Goal: Find specific page/section: Find specific page/section

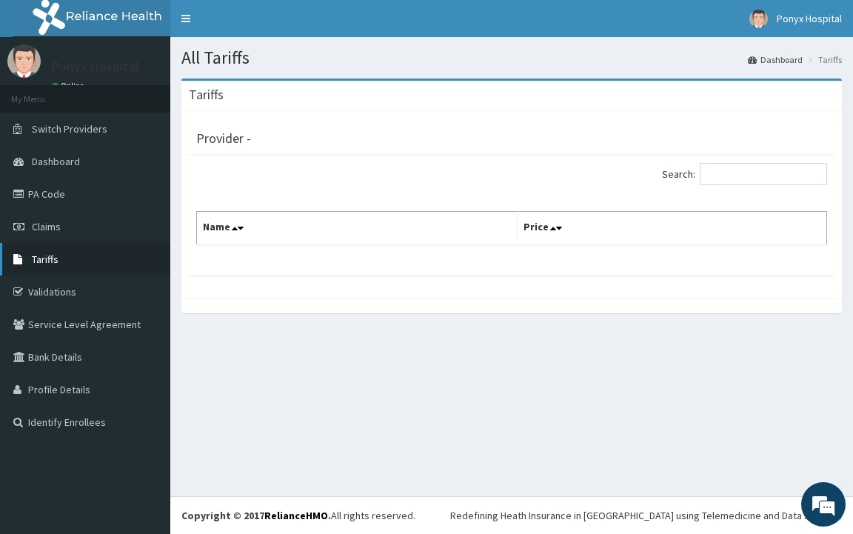
click at [47, 252] on link "Tariffs" at bounding box center [85, 259] width 170 height 33
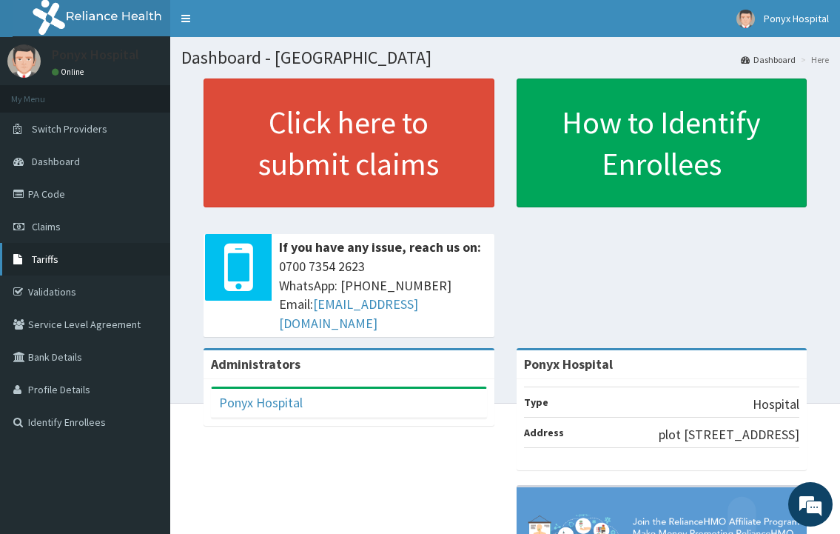
click at [49, 263] on span "Tariffs" at bounding box center [45, 258] width 27 height 13
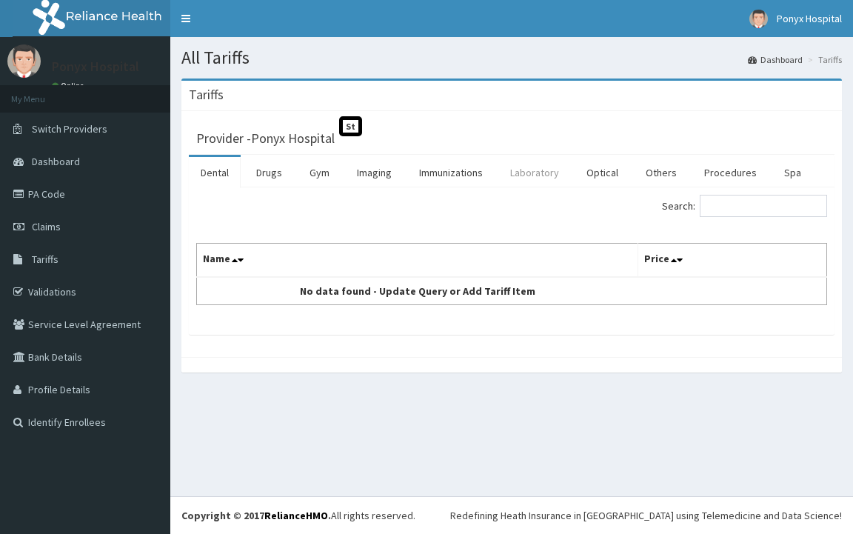
click at [545, 172] on link "Laboratory" at bounding box center [534, 172] width 73 height 31
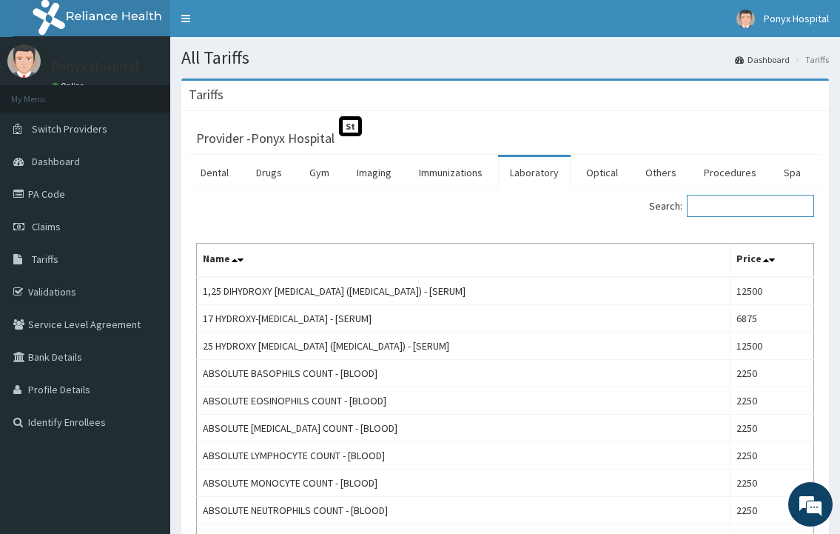
click at [706, 210] on input "Search:" at bounding box center [750, 206] width 127 height 22
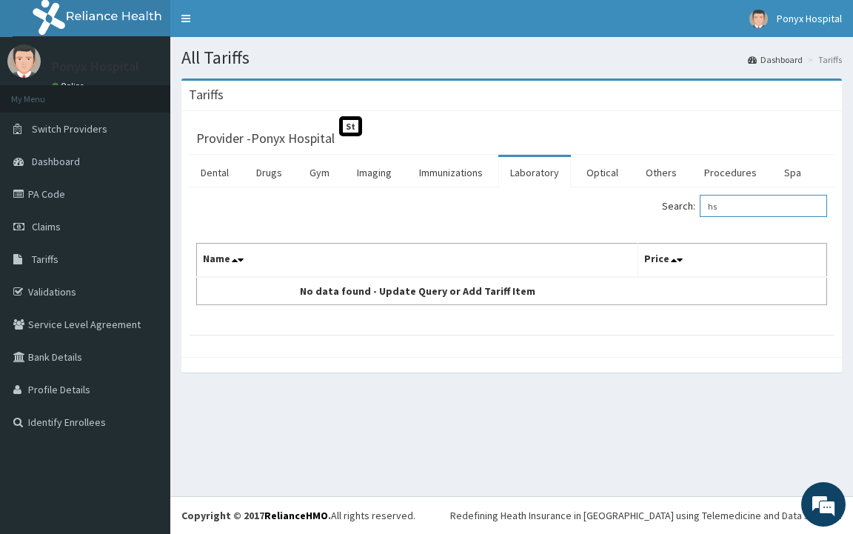
type input "h"
type input "H"
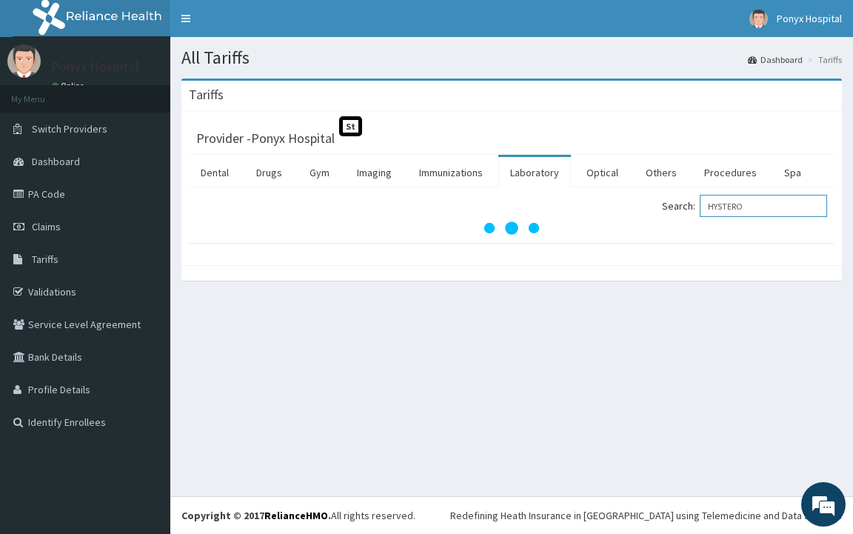
type input "HYSTERO"
click at [852, 533] on html "R EL Toggle navigation Ponyx Hospital Ponyx Hospital - ponyxhospitalsltd@yahoo.…" at bounding box center [426, 267] width 853 height 534
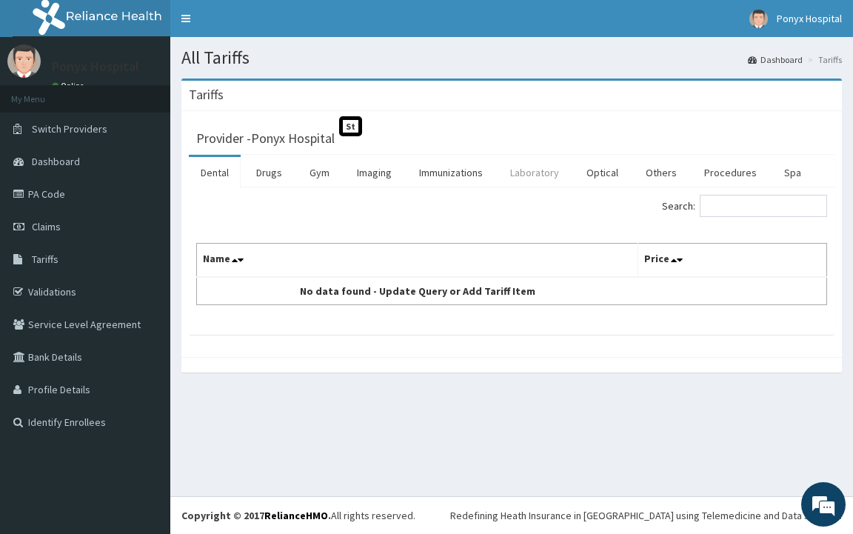
click at [540, 169] on link "Laboratory" at bounding box center [534, 172] width 73 height 31
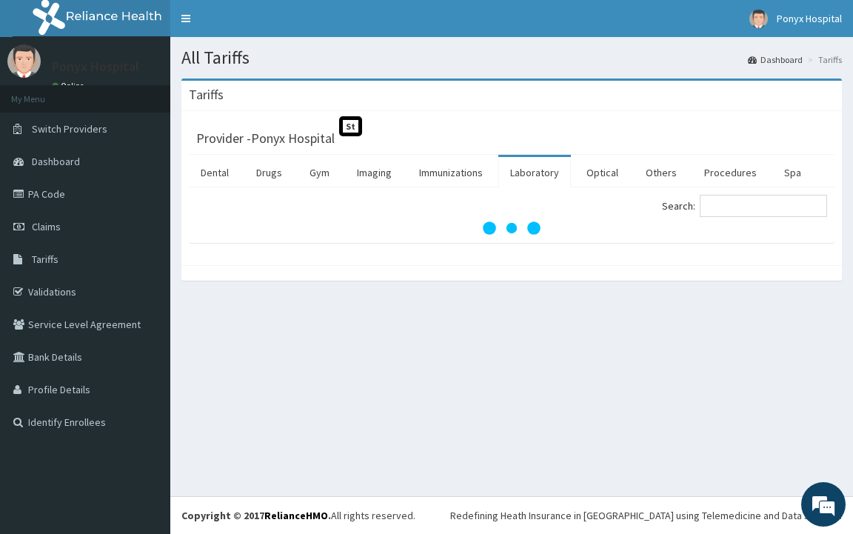
click at [540, 169] on link "Laboratory" at bounding box center [534, 172] width 73 height 31
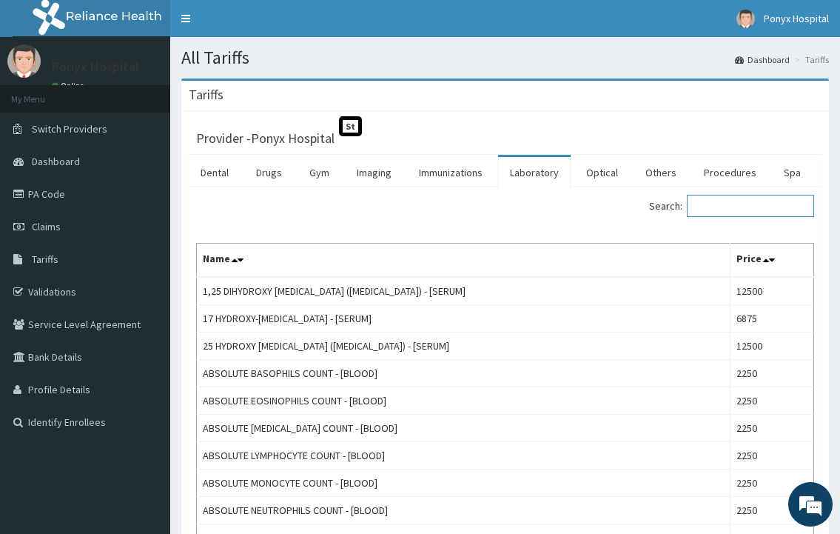
click at [751, 207] on input "Search:" at bounding box center [750, 206] width 127 height 22
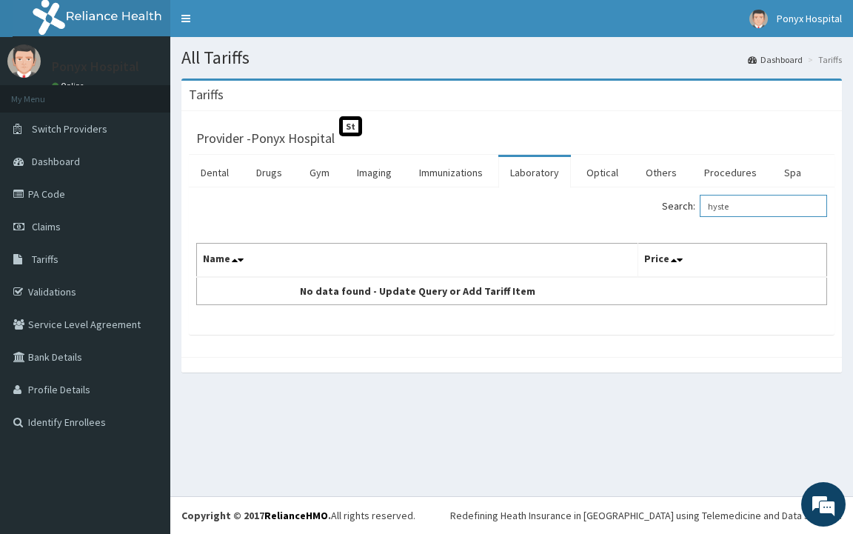
type input "hyste"
click at [547, 181] on link "Laboratory" at bounding box center [534, 172] width 73 height 31
click at [543, 175] on link "Laboratory" at bounding box center [534, 172] width 73 height 31
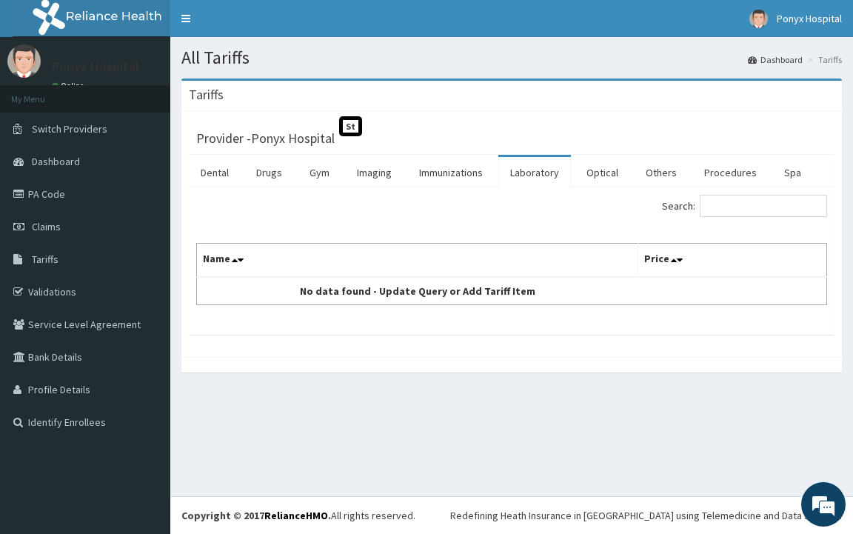
click at [526, 172] on link "Laboratory" at bounding box center [534, 172] width 73 height 31
click at [533, 170] on link "Laboratory" at bounding box center [534, 172] width 73 height 31
click at [447, 176] on link "Immunizations" at bounding box center [450, 172] width 87 height 31
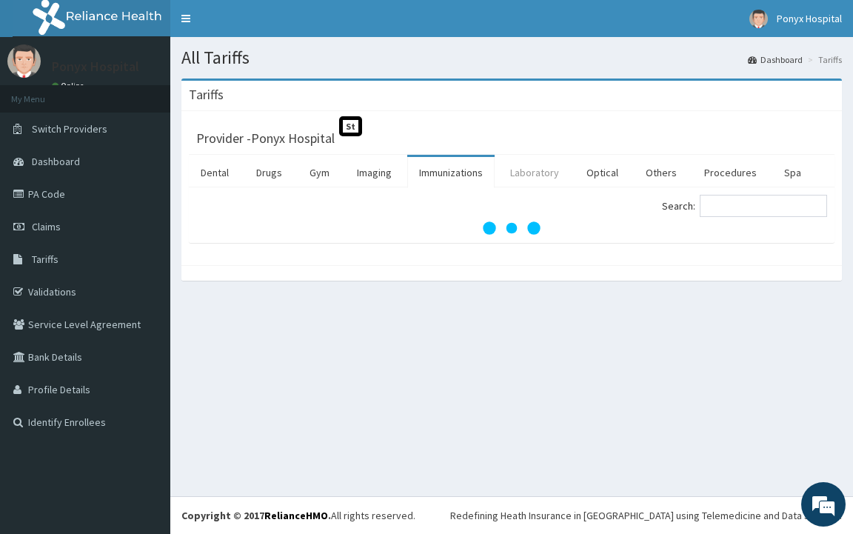
click at [533, 176] on link "Laboratory" at bounding box center [534, 172] width 73 height 31
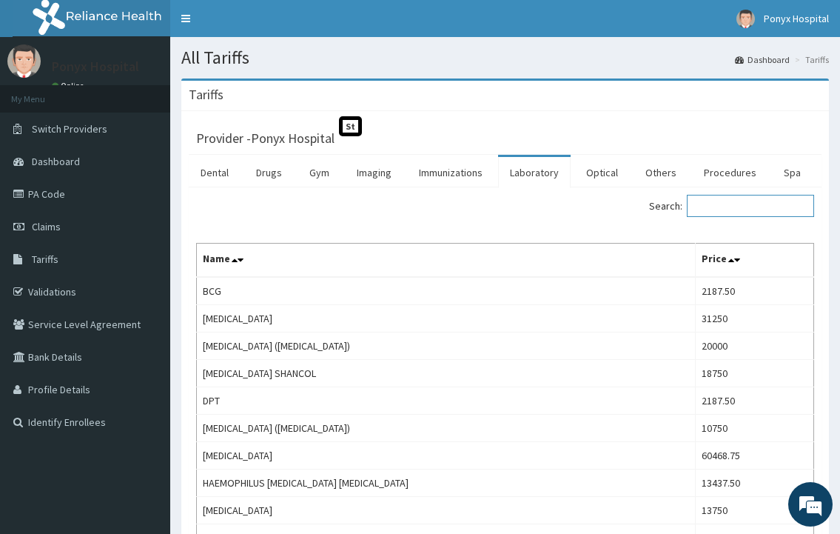
click at [741, 201] on input "Search:" at bounding box center [750, 206] width 127 height 22
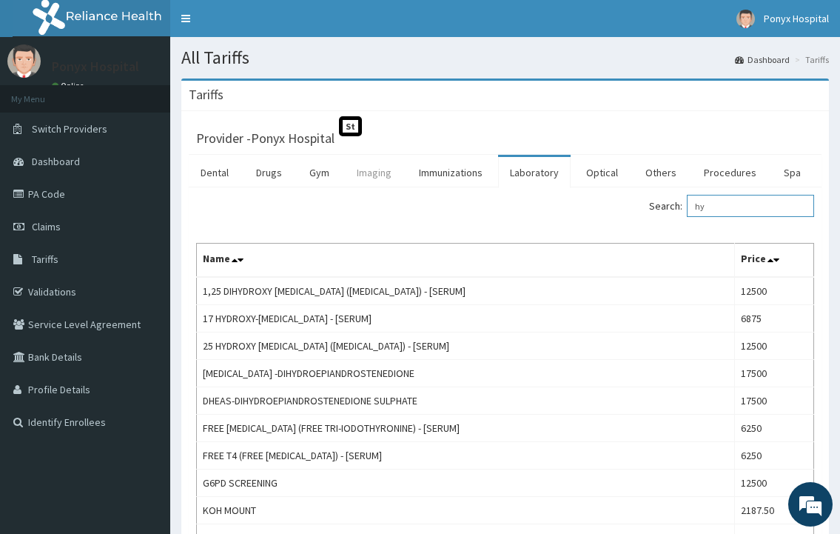
type input "hy"
click at [369, 175] on link "Imaging" at bounding box center [374, 172] width 58 height 31
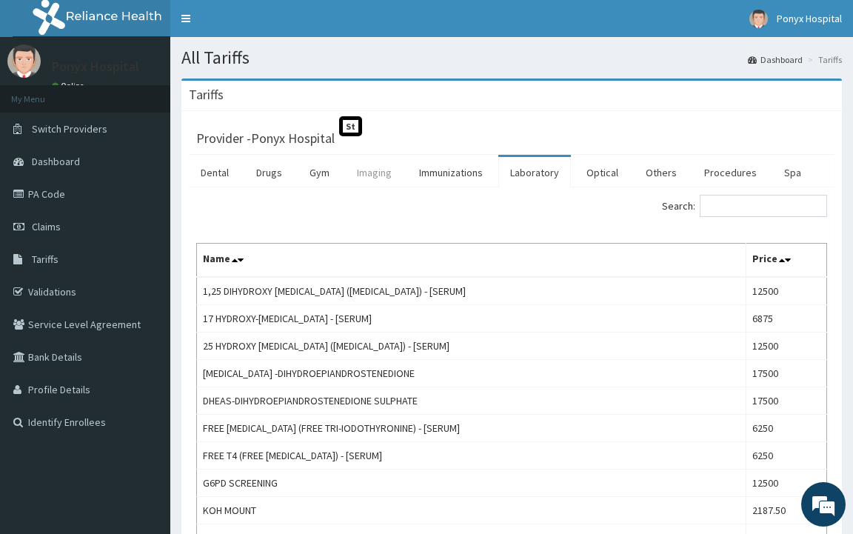
click at [369, 175] on link "Imaging" at bounding box center [374, 172] width 58 height 31
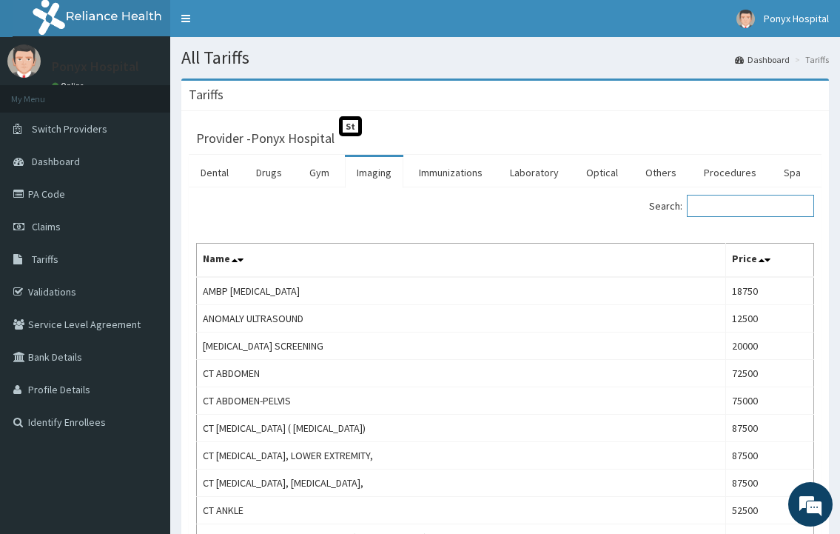
click at [720, 205] on input "Search:" at bounding box center [750, 206] width 127 height 22
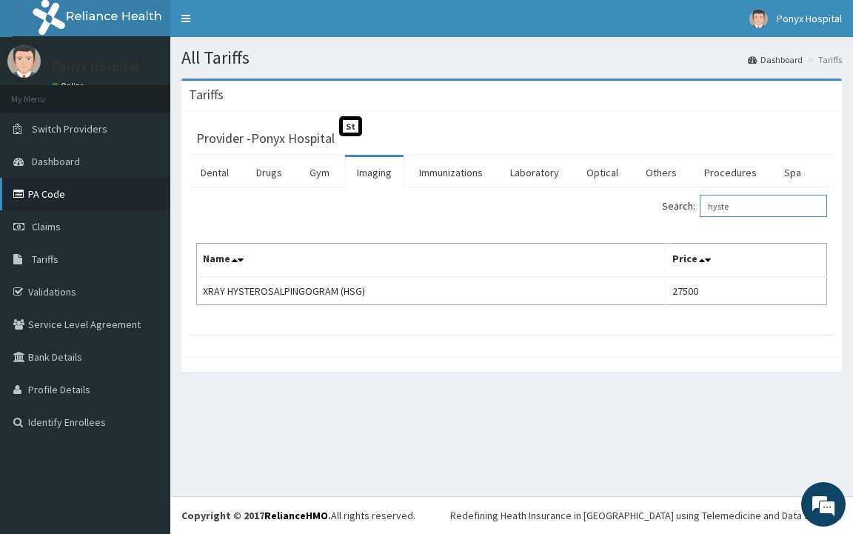
type input "hyste"
click at [44, 190] on link "PA Code" at bounding box center [85, 194] width 170 height 33
